Goal: Contribute content

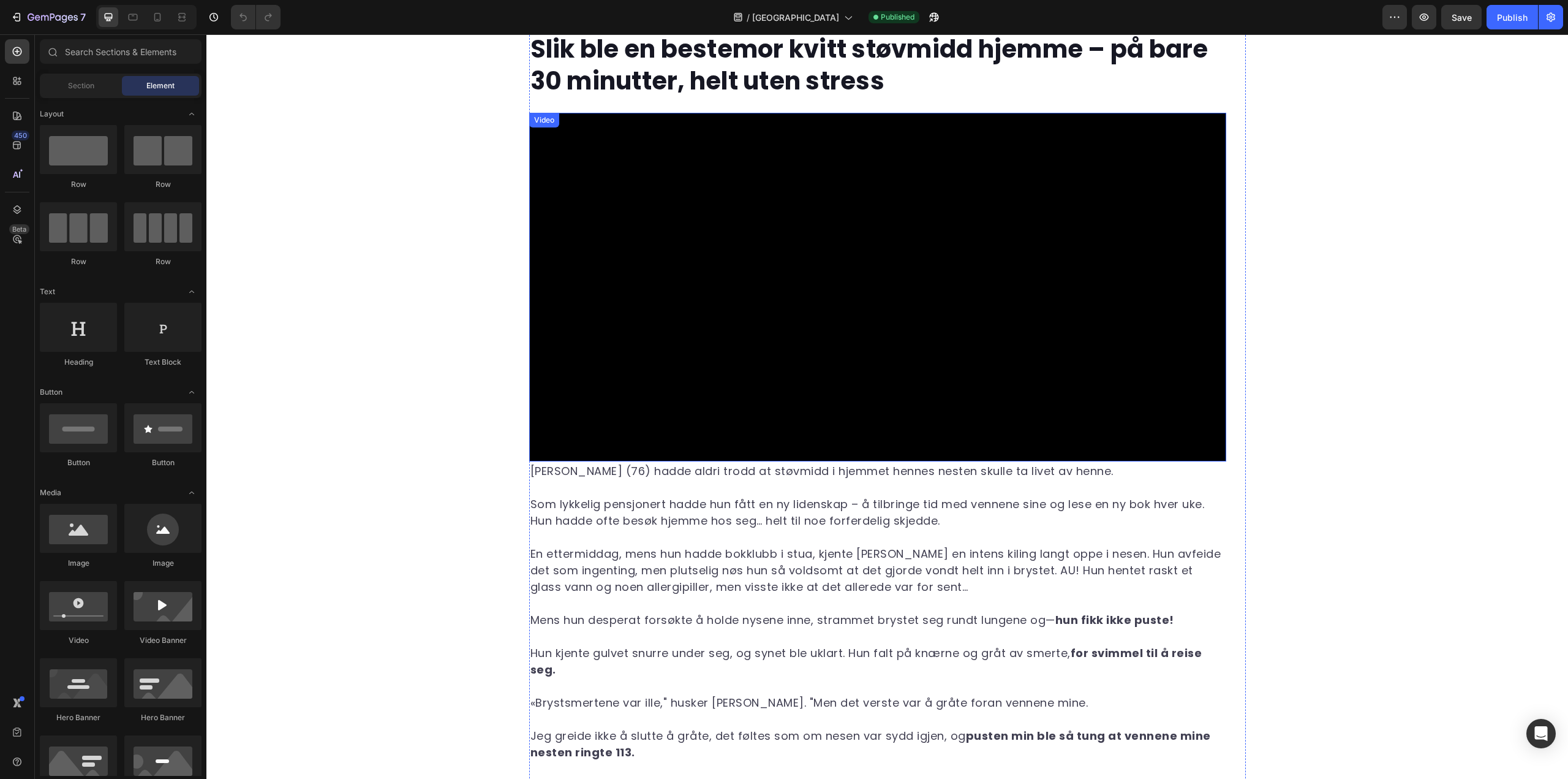
scroll to position [61, 0]
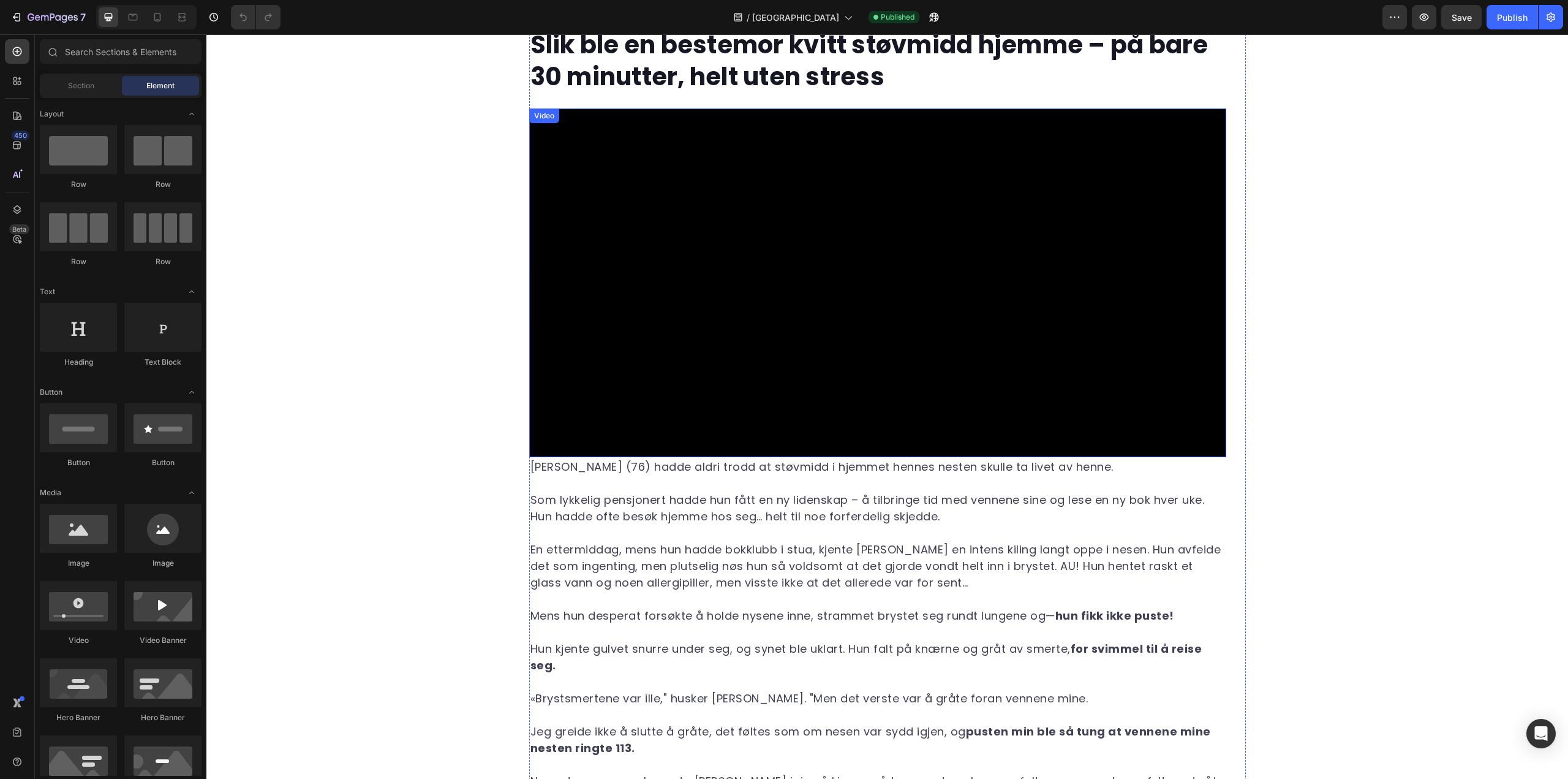
click at [828, 261] on video at bounding box center [878, 282] width 697 height 349
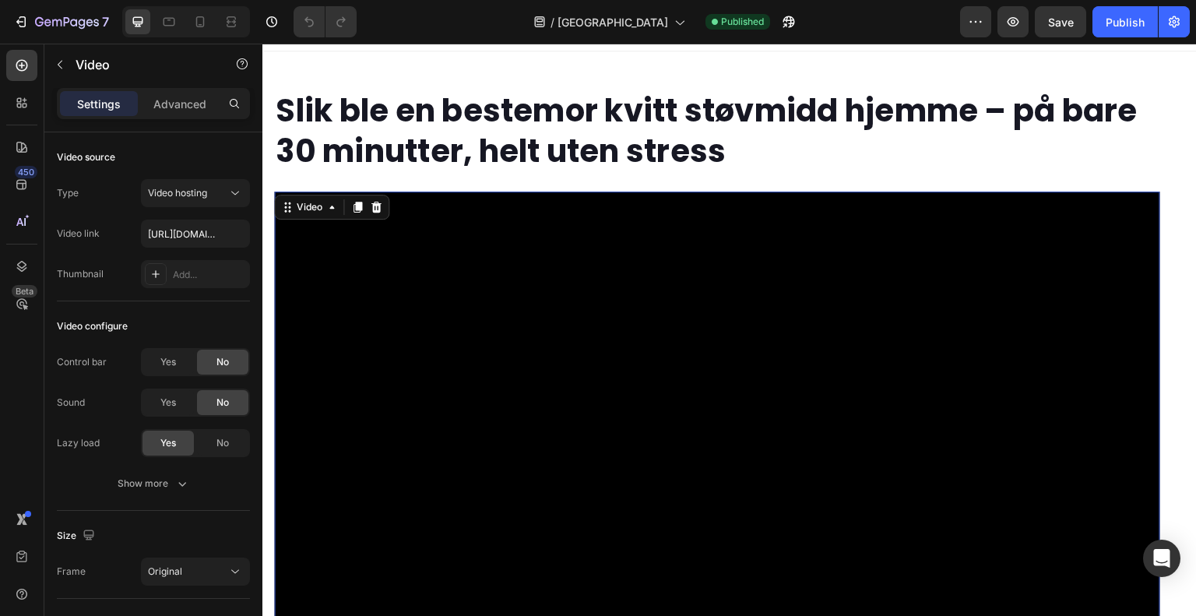
scroll to position [0, 0]
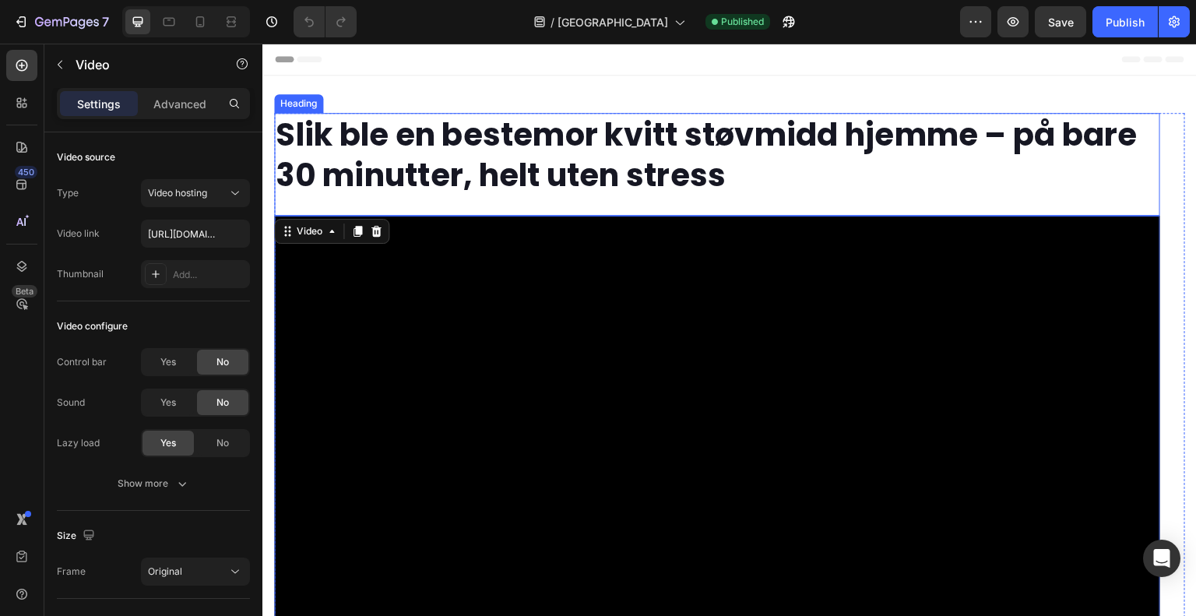
click at [617, 180] on strong "Slik ble en bestemor kvitt støvmidd hjemme – på bare 30 minutter, helt uten str…" at bounding box center [707, 155] width 862 height 84
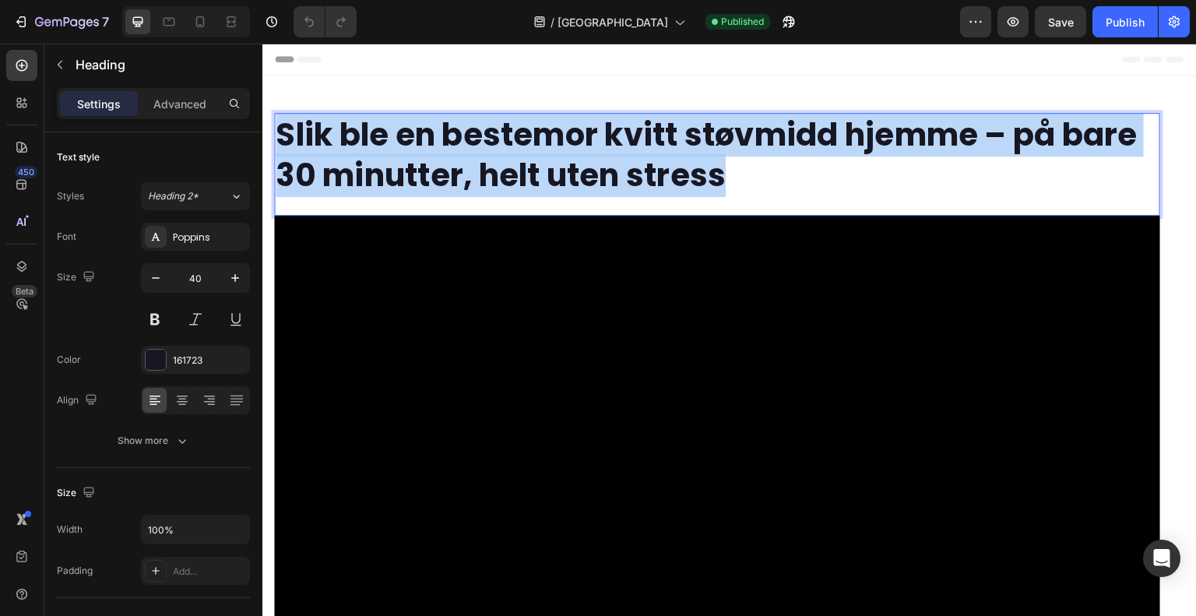
click at [611, 167] on strong "Slik ble en bestemor kvitt støvmidd hjemme – på bare 30 minutter, helt uten str…" at bounding box center [707, 155] width 862 height 84
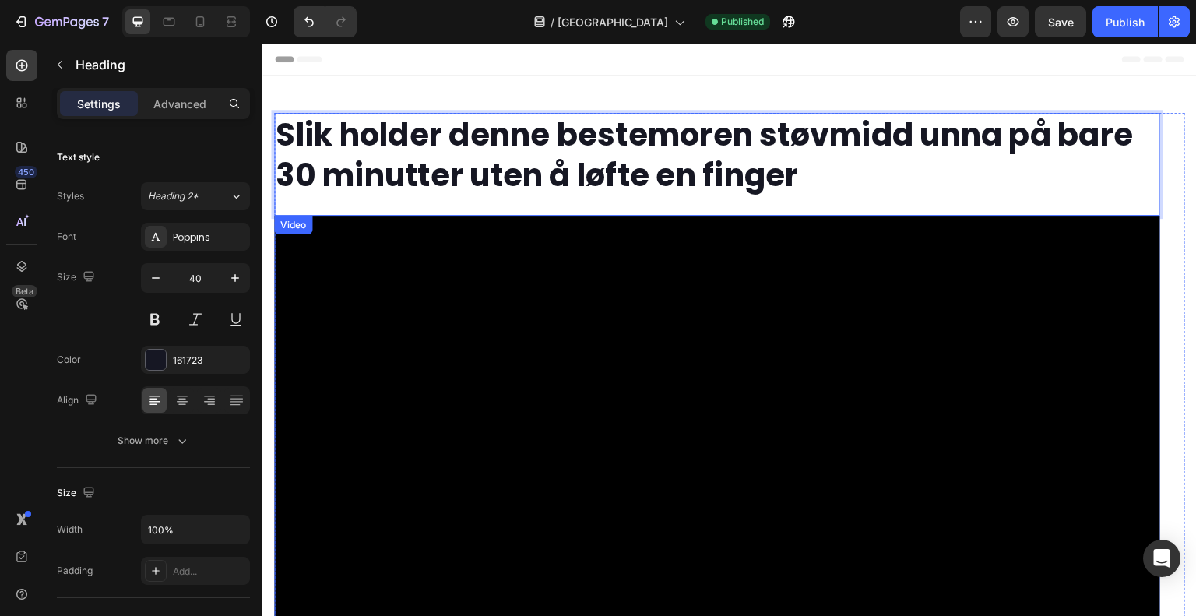
click at [410, 315] on video at bounding box center [717, 437] width 886 height 443
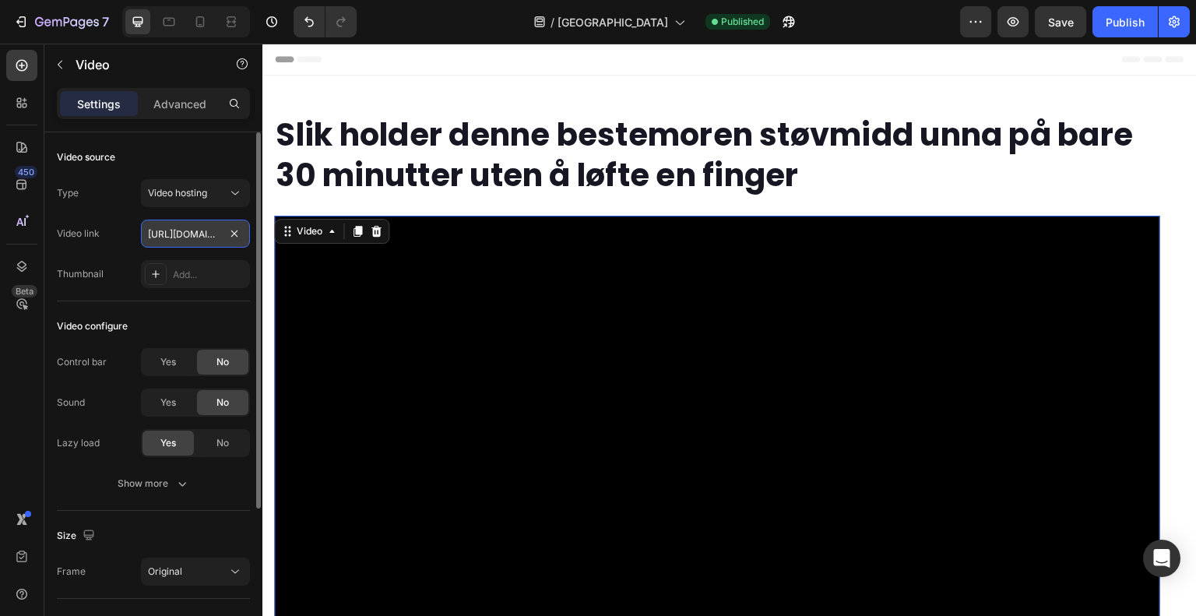
click at [146, 220] on input "[URL][DOMAIN_NAME]" at bounding box center [195, 234] width 109 height 28
paste input "39ad6be55d01489fad21d410a5f8ba7b"
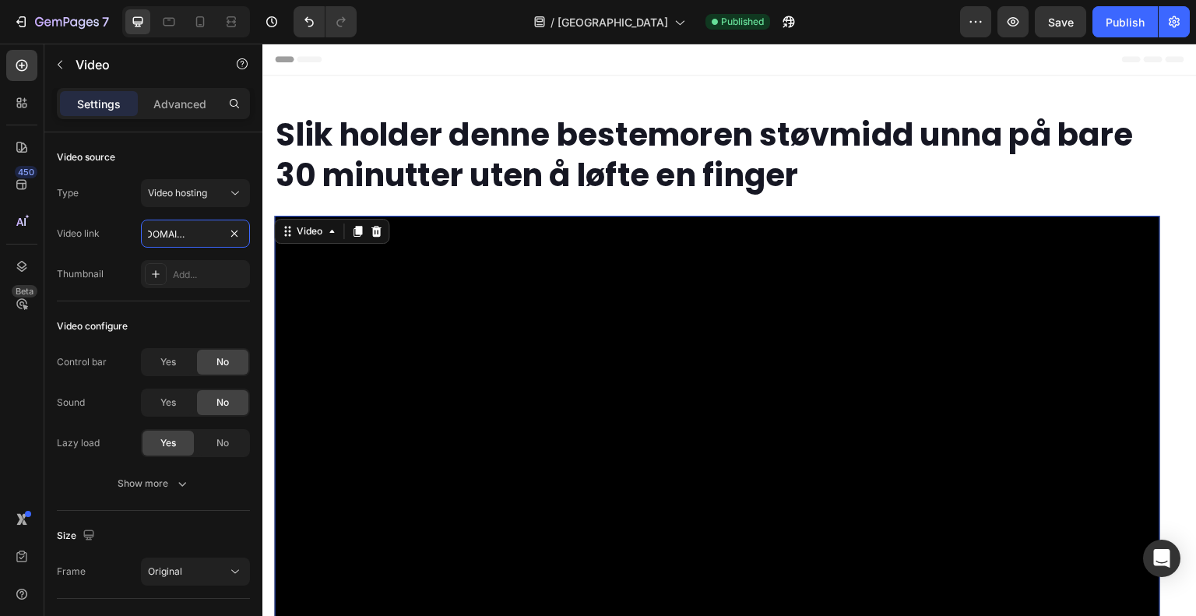
type input "[URL][DOMAIN_NAME]"
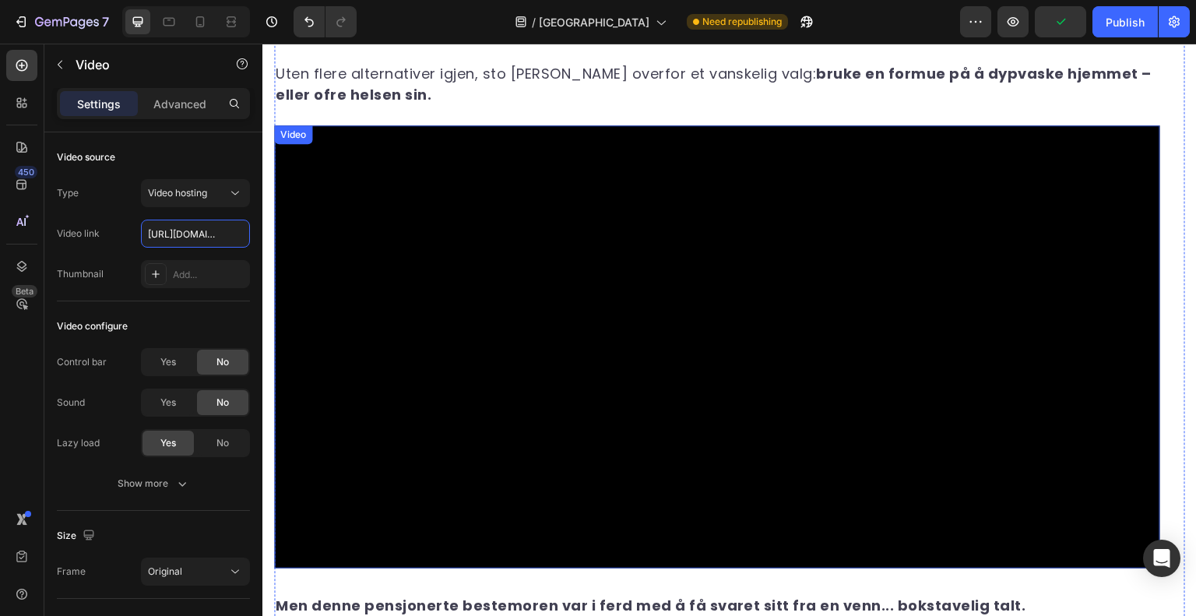
scroll to position [2102, 0]
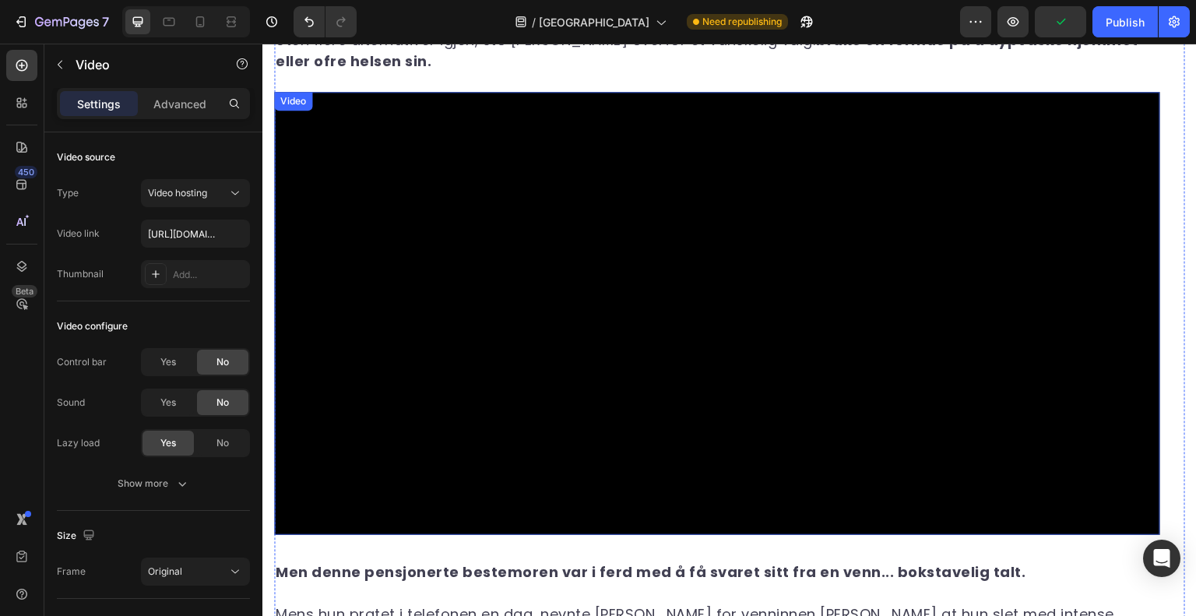
click at [526, 298] on video at bounding box center [717, 313] width 886 height 443
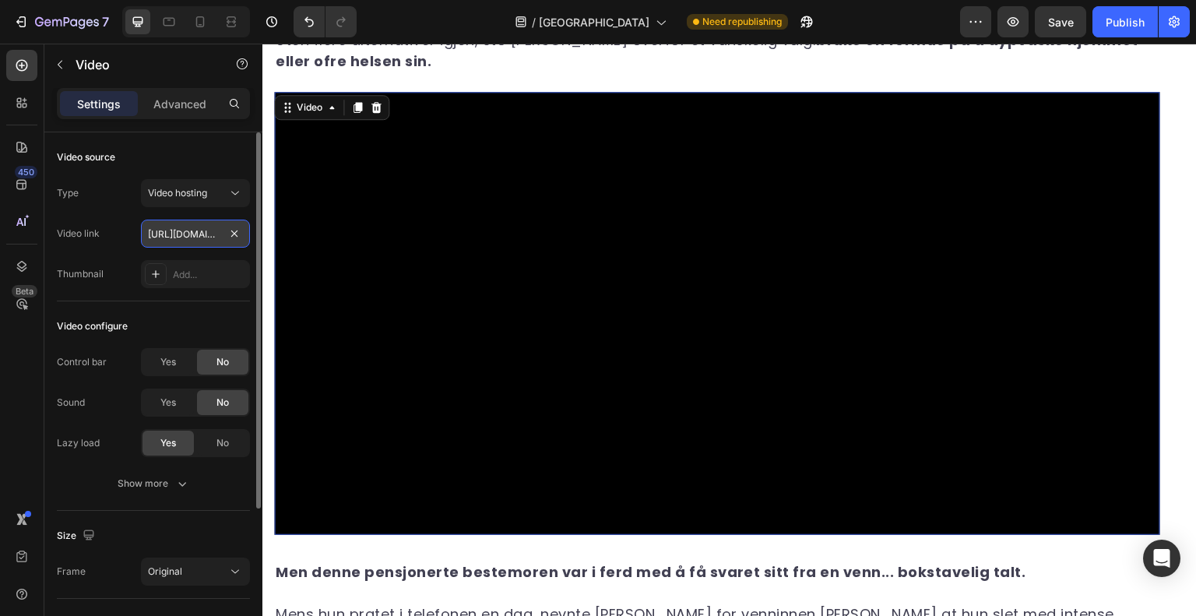
click at [174, 233] on input "[URL][DOMAIN_NAME]" at bounding box center [195, 234] width 109 height 28
paste input "92ba51f9341f420d88593fe59a9af0c6"
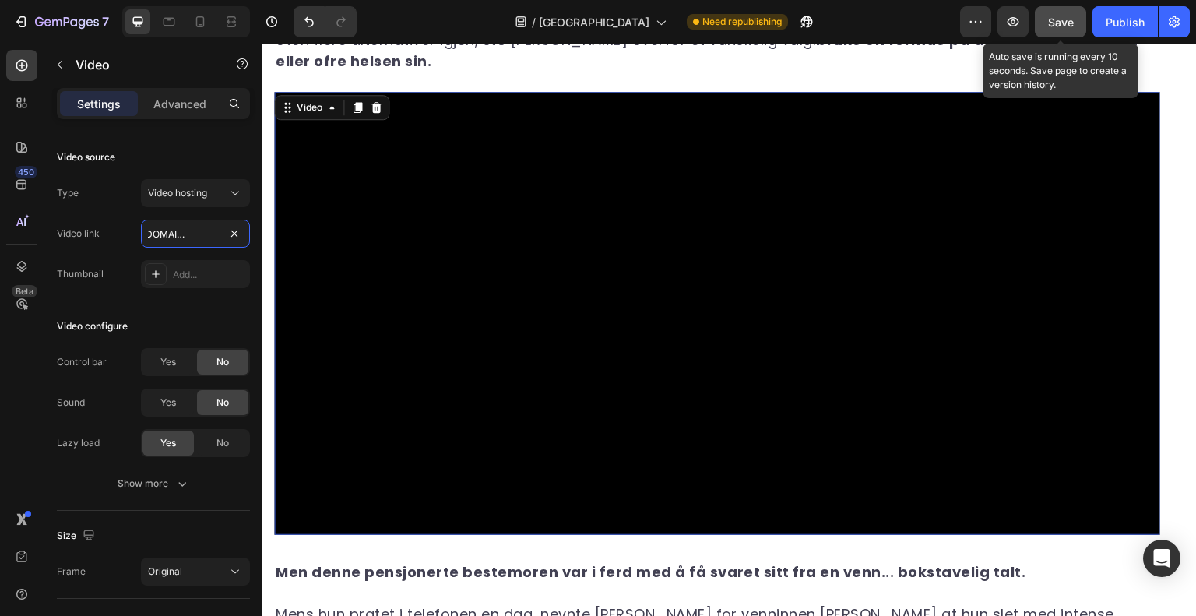
type input "[URL][DOMAIN_NAME]"
click at [1073, 16] on span "Save" at bounding box center [1061, 22] width 26 height 13
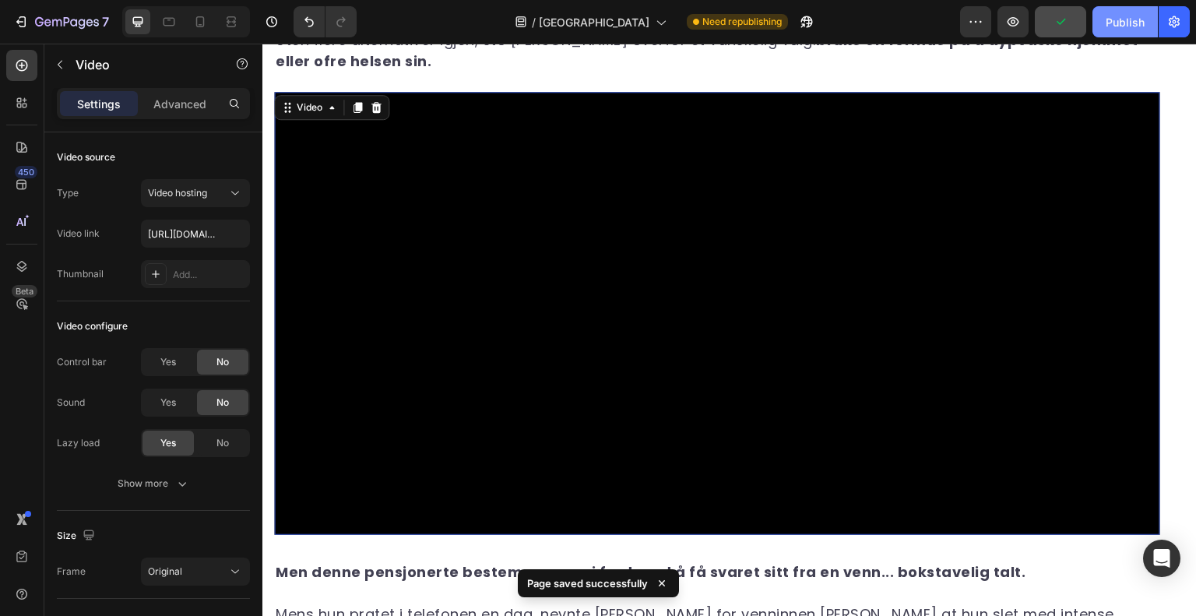
click at [1124, 20] on div "Publish" at bounding box center [1125, 22] width 39 height 16
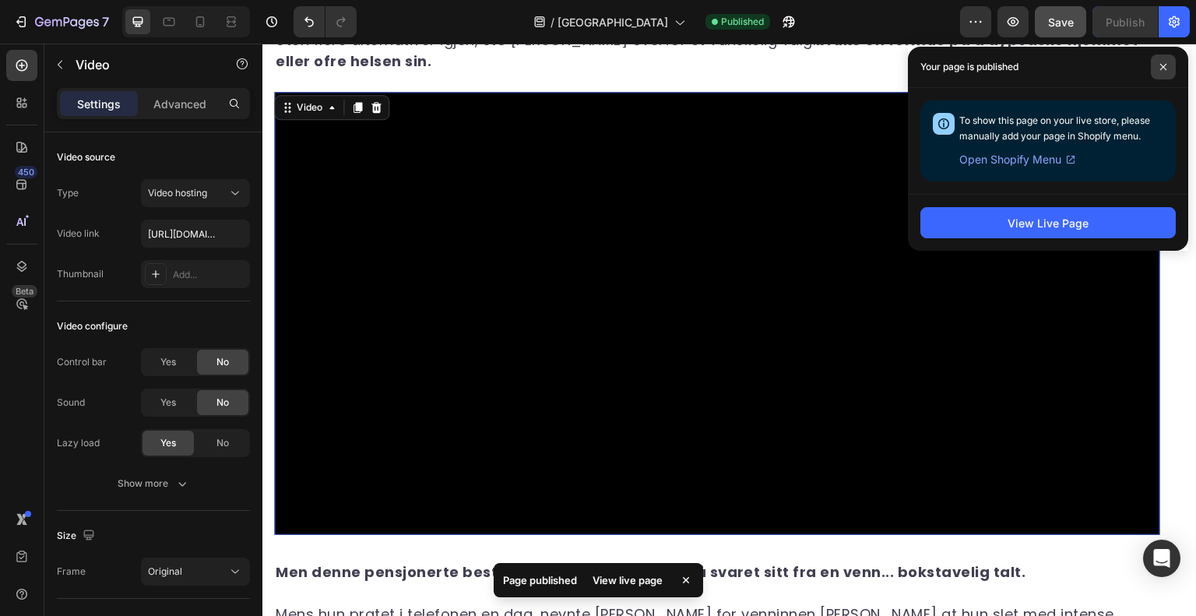
click at [1168, 62] on span at bounding box center [1163, 67] width 25 height 25
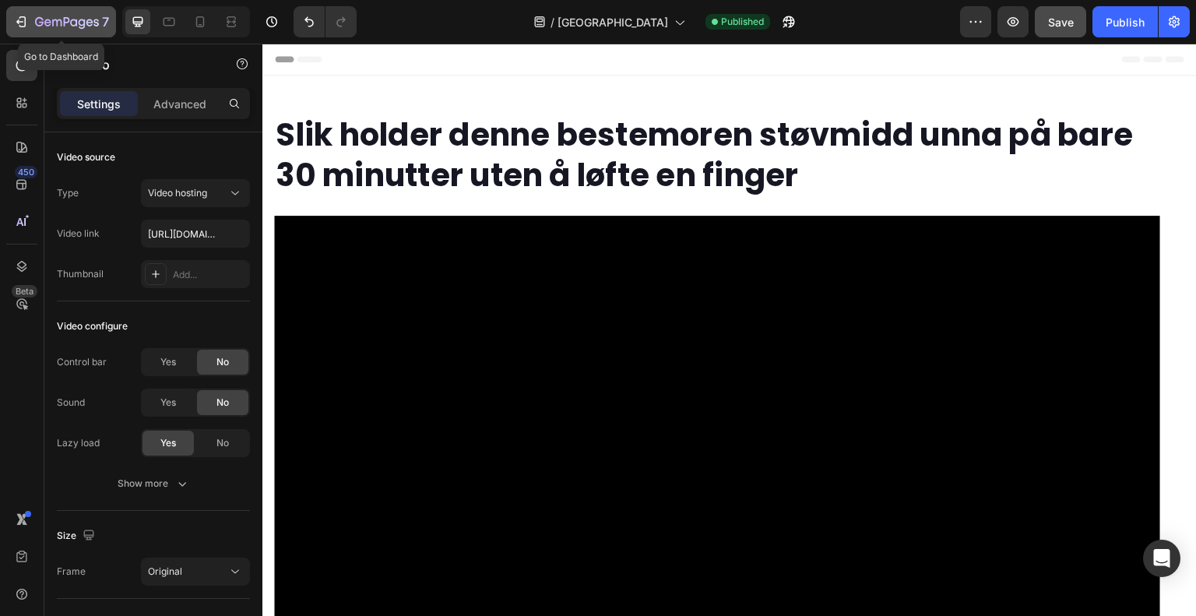
click at [17, 24] on icon "button" at bounding box center [21, 22] width 16 height 16
